Goal: Register for event/course

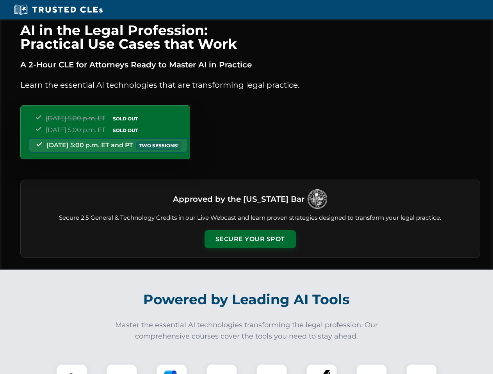
click at [250, 239] on button "Secure Your Spot" at bounding box center [249, 240] width 91 height 18
click at [72, 369] on img at bounding box center [71, 380] width 23 height 23
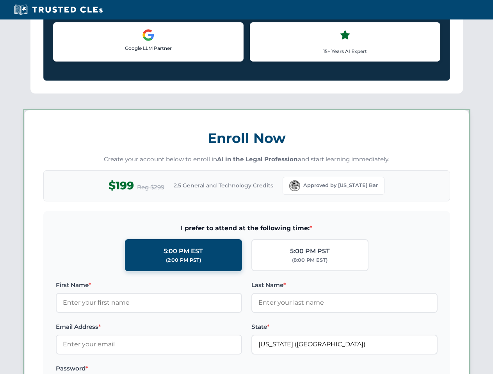
click at [172, 369] on label "Password *" at bounding box center [149, 368] width 186 height 9
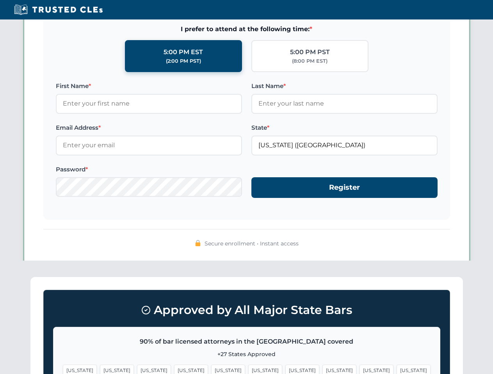
click at [359, 369] on span "[US_STATE]" at bounding box center [376, 370] width 34 height 11
